Goal: Task Accomplishment & Management: Manage account settings

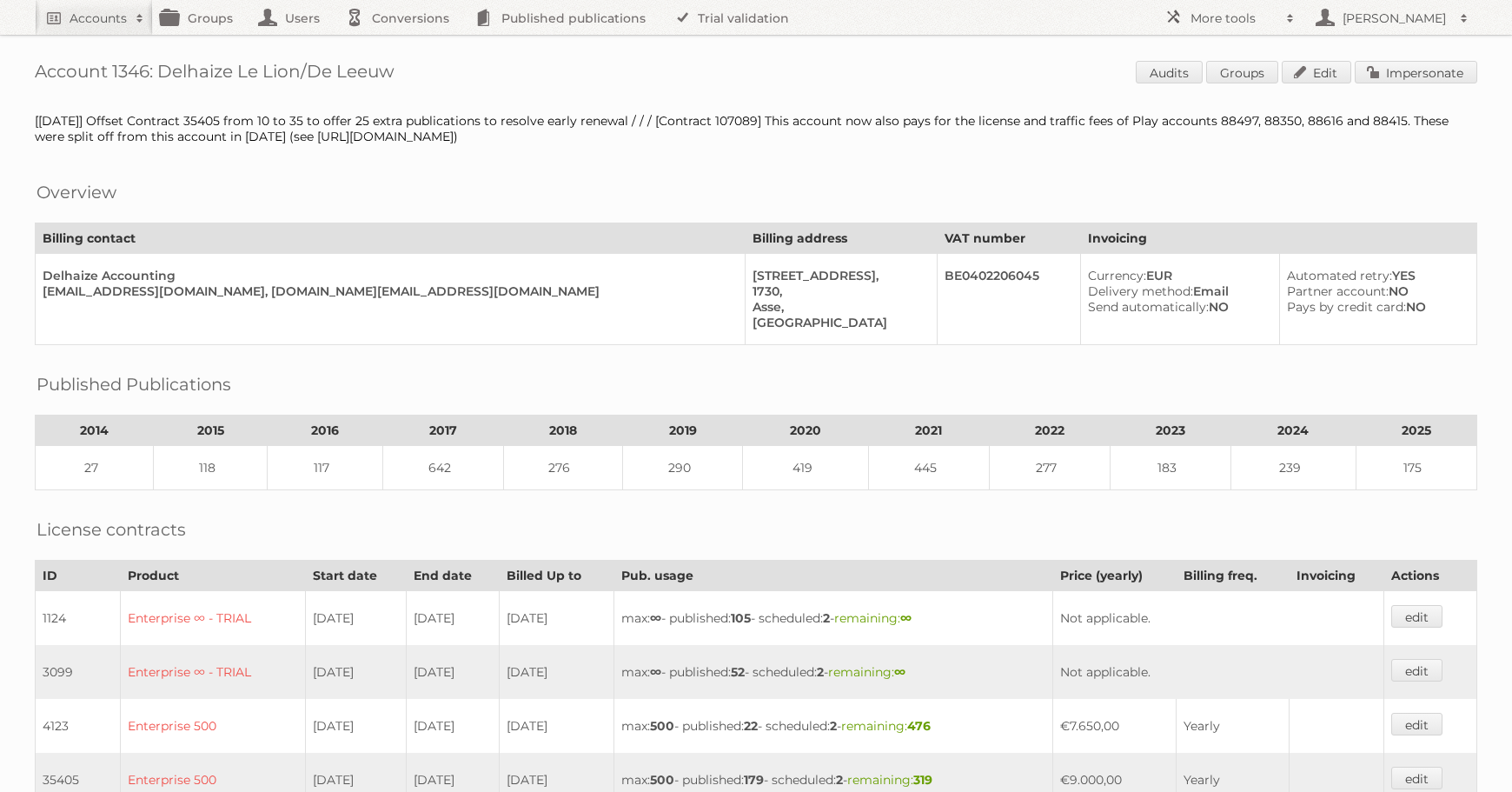
scroll to position [1354, 0]
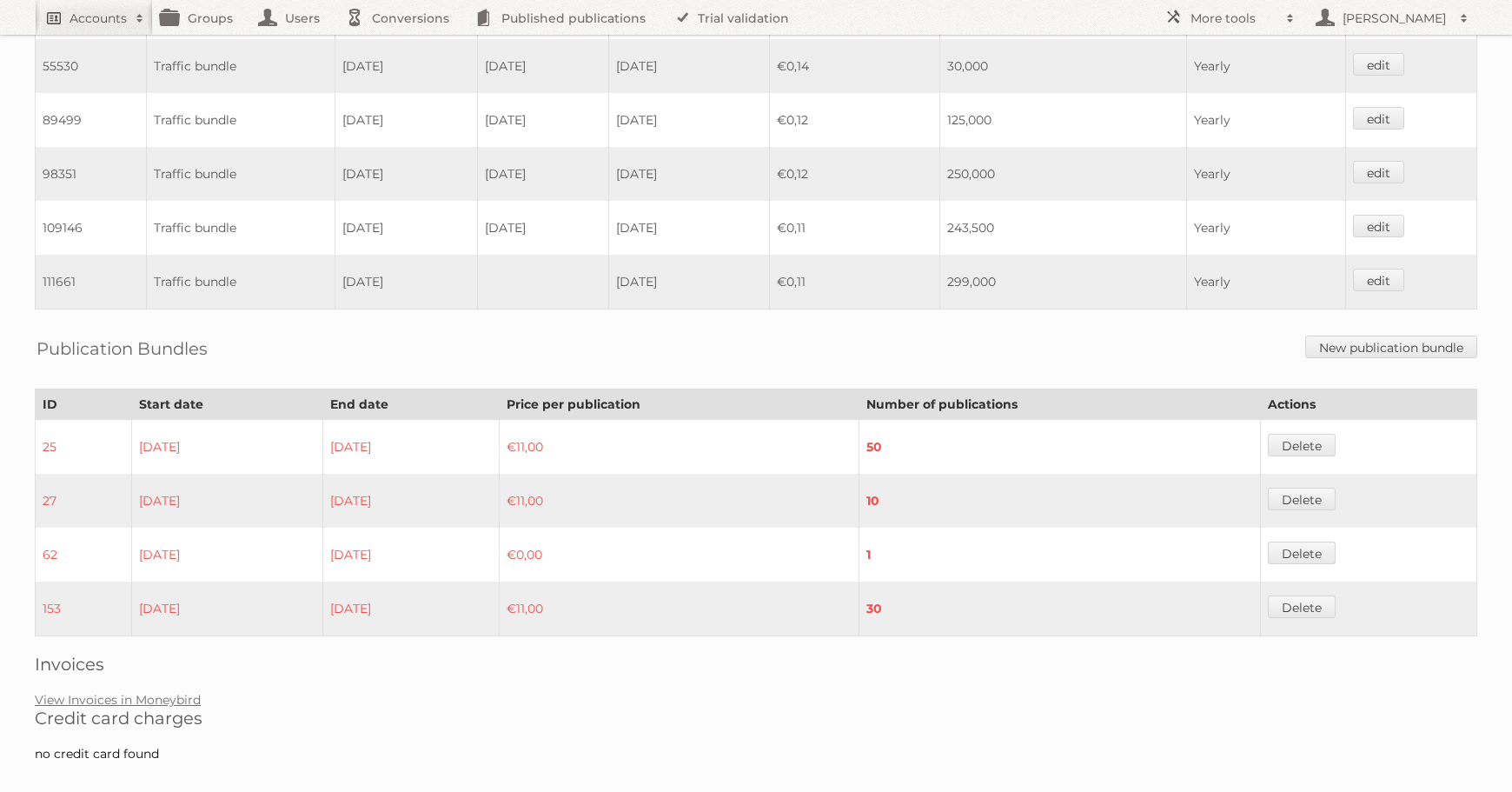
click at [107, 12] on h2 "Accounts" at bounding box center [98, 18] width 57 height 17
type input"] "[PERSON_NAME] [GEOGRAPHIC_DATA]"
click at [401, 44] on input "Search" at bounding box center [414, 57] width 26 height 26
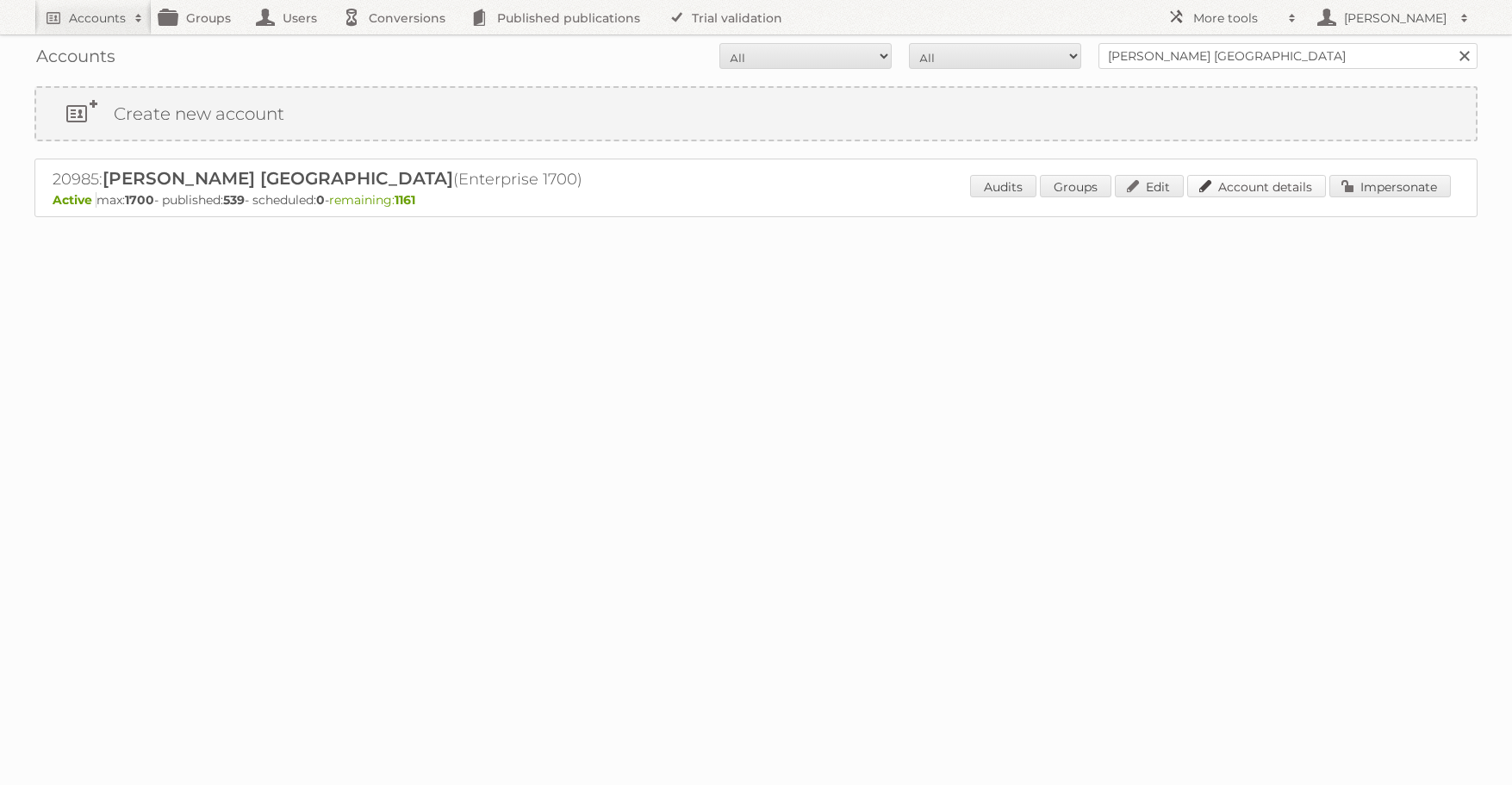
click at [1239, 190] on link "Account details" at bounding box center [1257, 185] width 139 height 23
